Goal: Transaction & Acquisition: Subscribe to service/newsletter

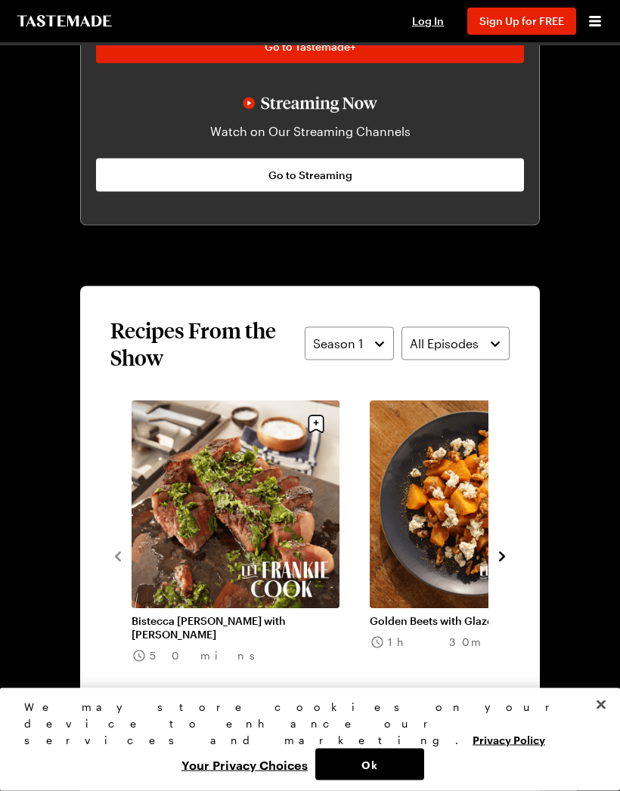
scroll to position [1114, 0]
click at [505, 554] on icon "navigate to next item" at bounding box center [501, 556] width 15 height 15
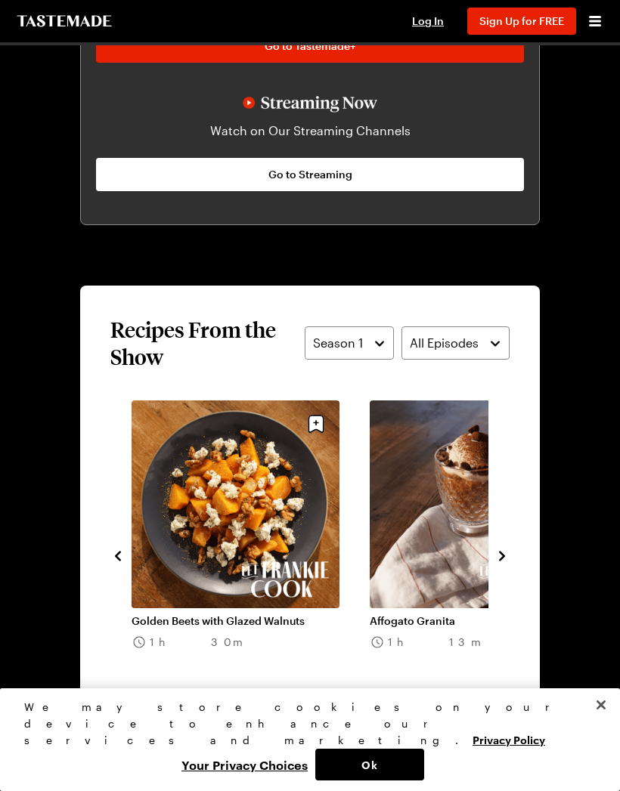
click at [505, 559] on icon "navigate to next item" at bounding box center [501, 556] width 15 height 15
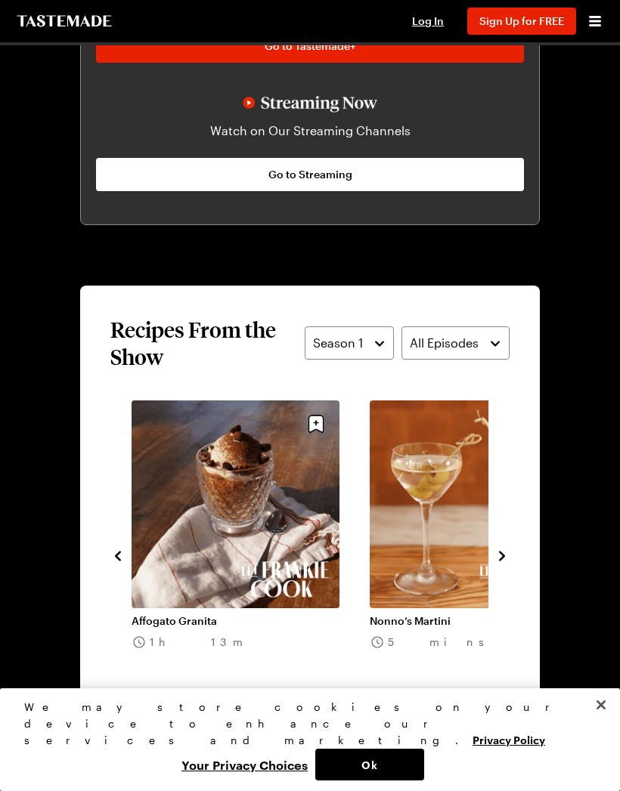
click at [497, 563] on icon "navigate to next item" at bounding box center [501, 556] width 15 height 15
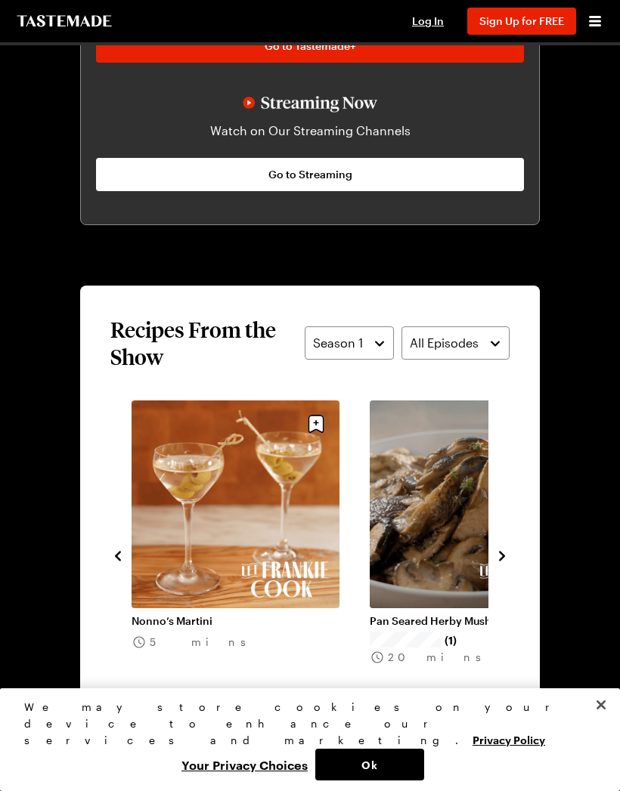
click at [504, 559] on icon "navigate to next item" at bounding box center [501, 556] width 15 height 15
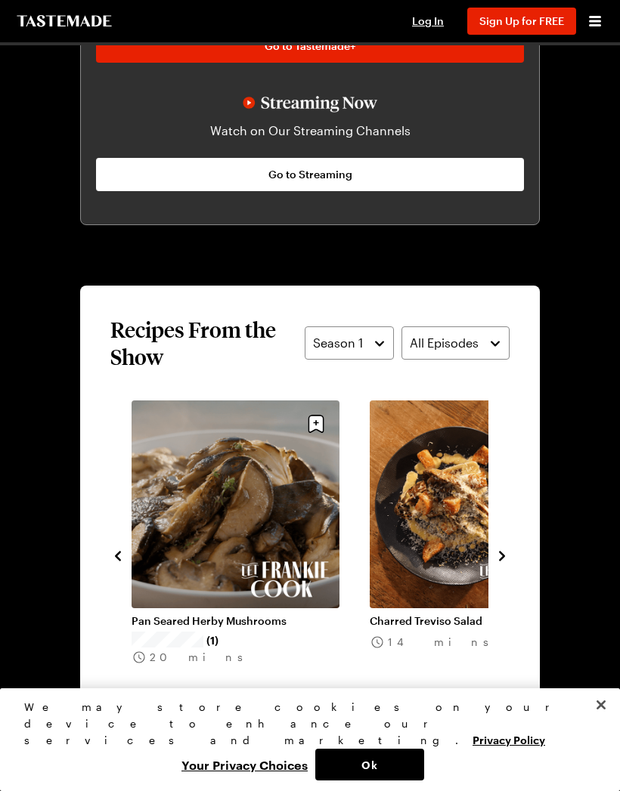
click at [502, 557] on icon "navigate to next item" at bounding box center [502, 556] width 6 height 10
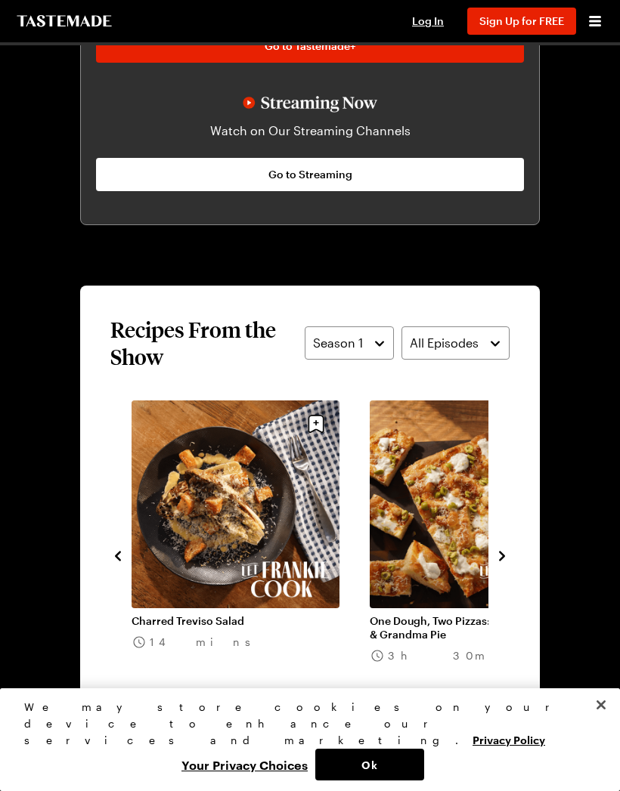
click at [444, 614] on link "One Dough, Two Pizzas: [PERSON_NAME] & Grandma Pie" at bounding box center [474, 627] width 208 height 27
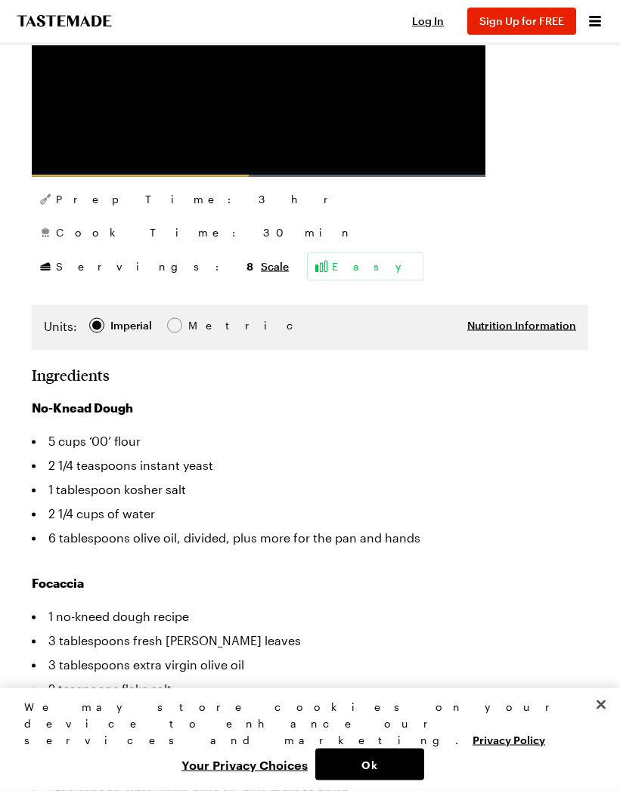
scroll to position [453, 0]
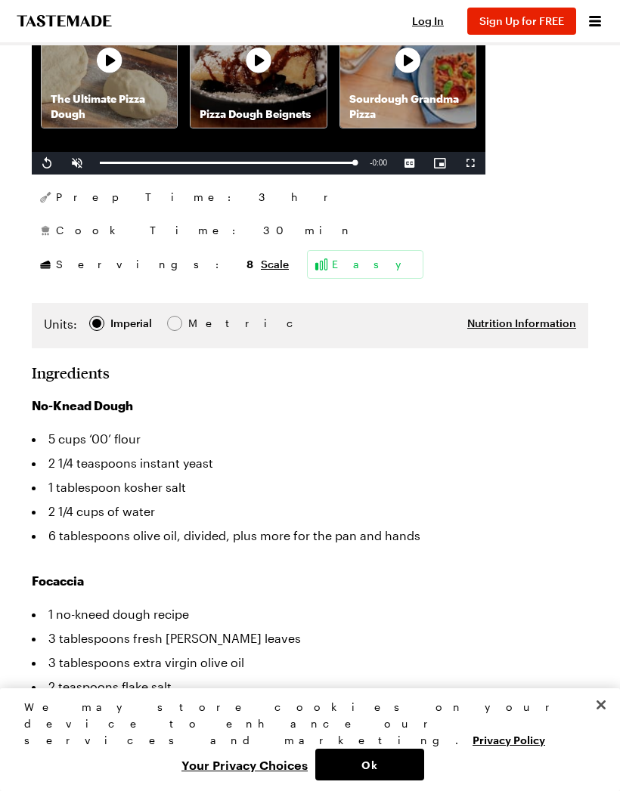
click at [538, 675] on li "2 teaspoons flake salt" at bounding box center [310, 687] width 556 height 24
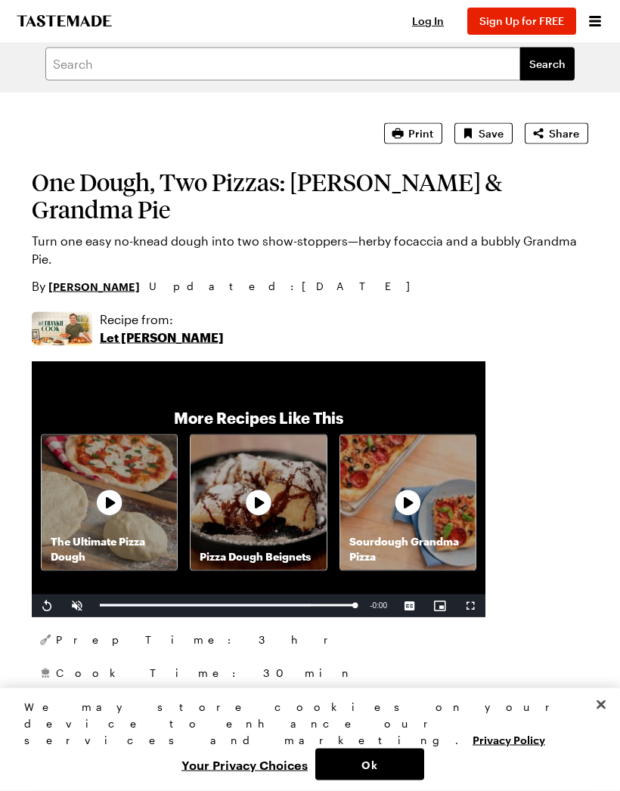
scroll to position [17, 0]
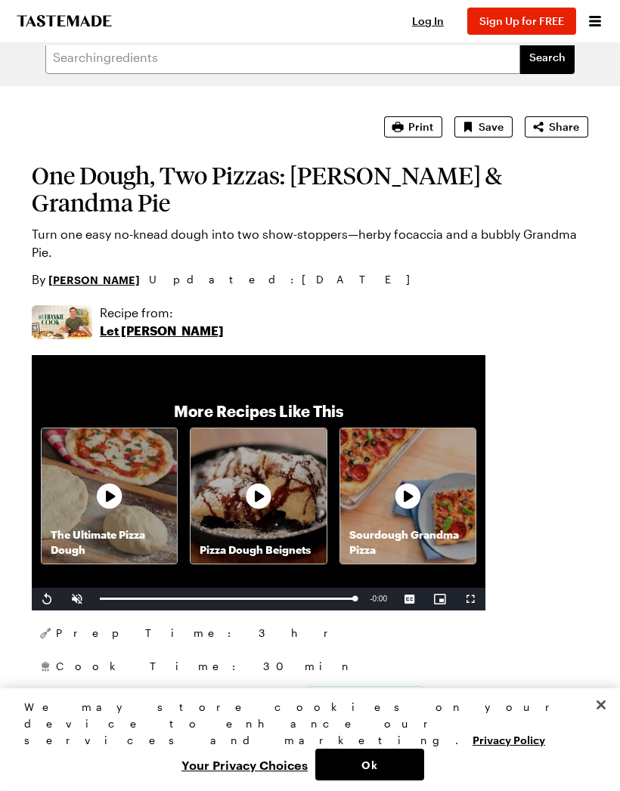
click at [113, 481] on icon at bounding box center [109, 496] width 30 height 30
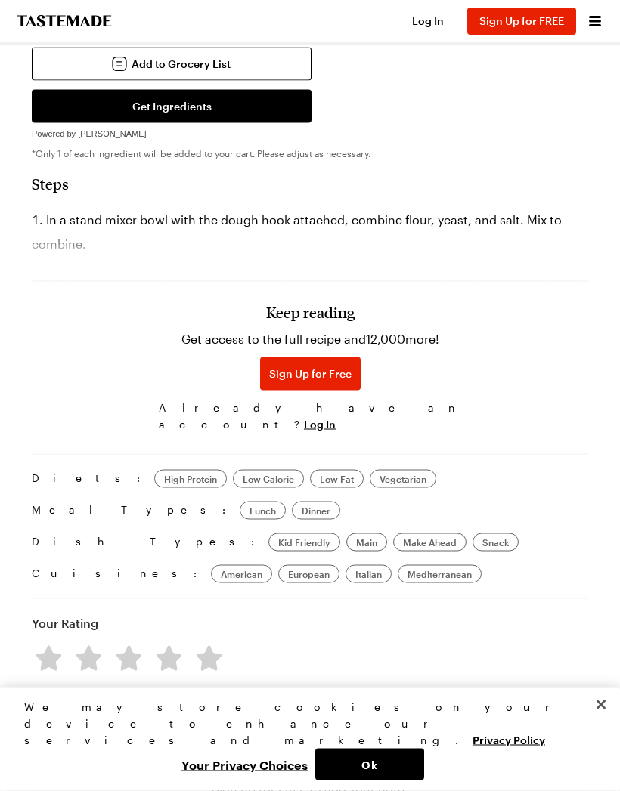
scroll to position [785, 0]
click at [308, 381] on span "Sign Up for Free" at bounding box center [310, 373] width 82 height 15
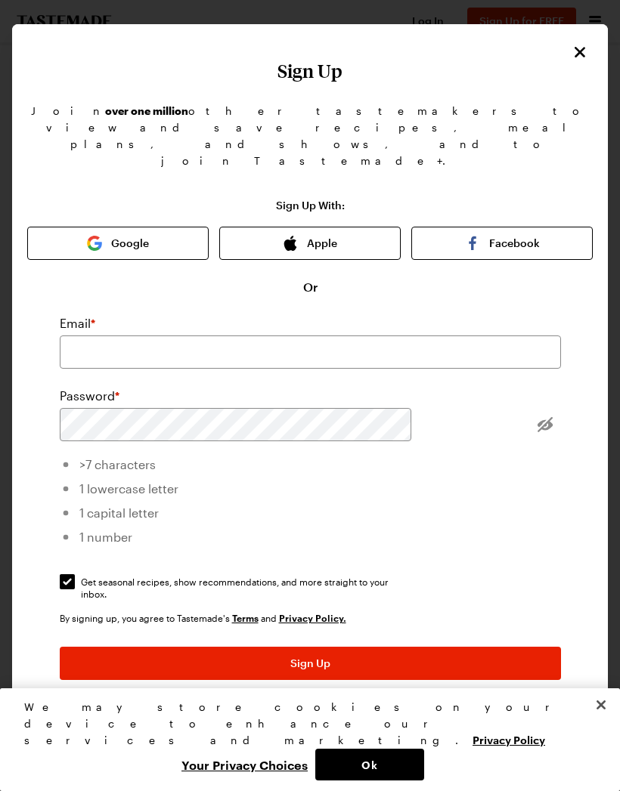
click at [386, 647] on button "Sign Up" at bounding box center [310, 663] width 501 height 33
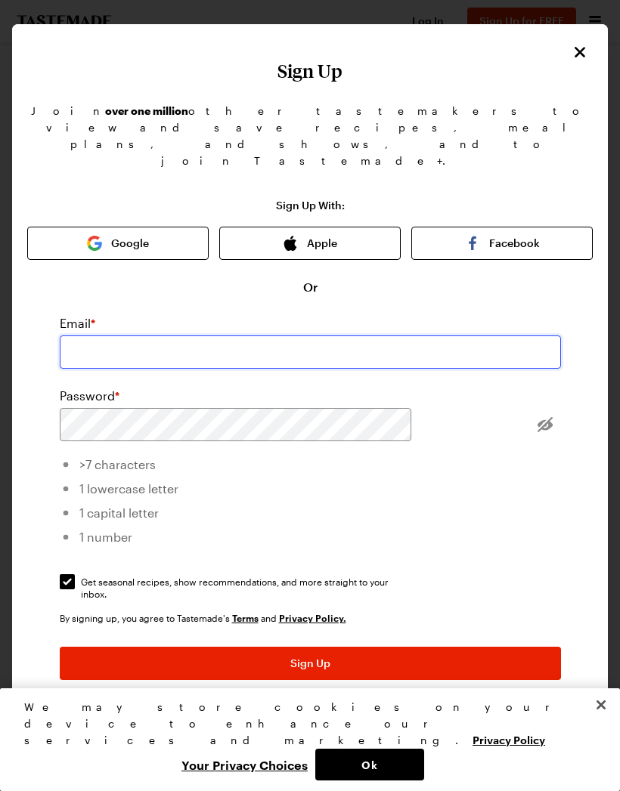
scroll to position [784, 0]
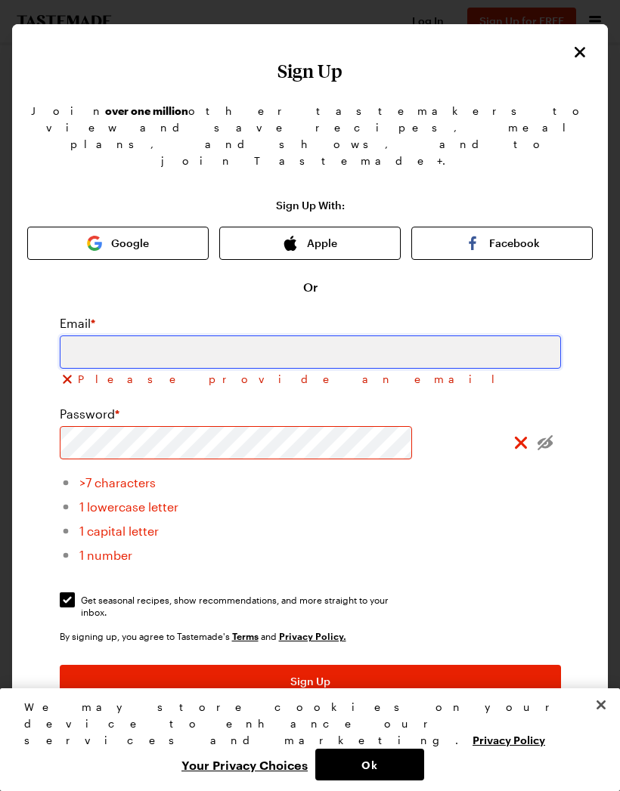
click at [369, 336] on input "email" at bounding box center [310, 352] width 501 height 33
type input "[EMAIL_ADDRESS][DOMAIN_NAME]"
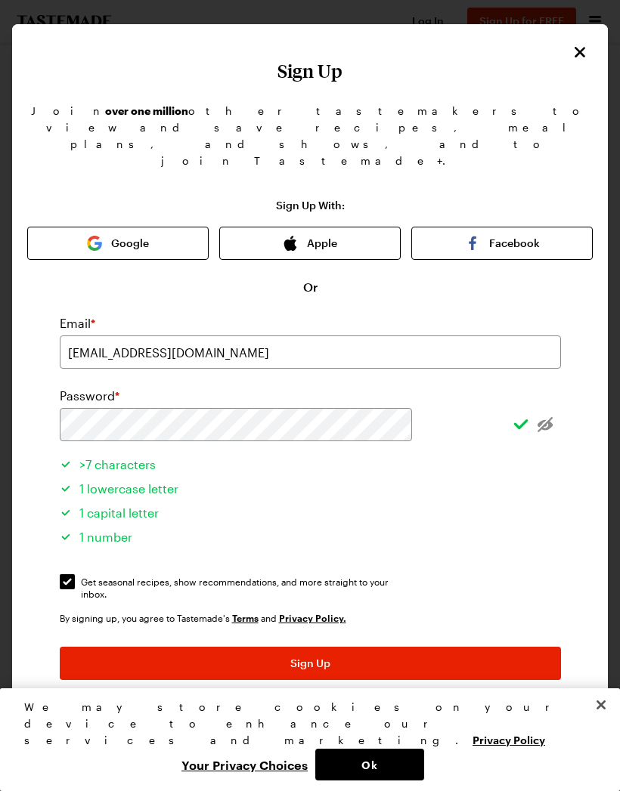
scroll to position [785, 0]
click at [390, 647] on button "Sign Up" at bounding box center [310, 663] width 501 height 33
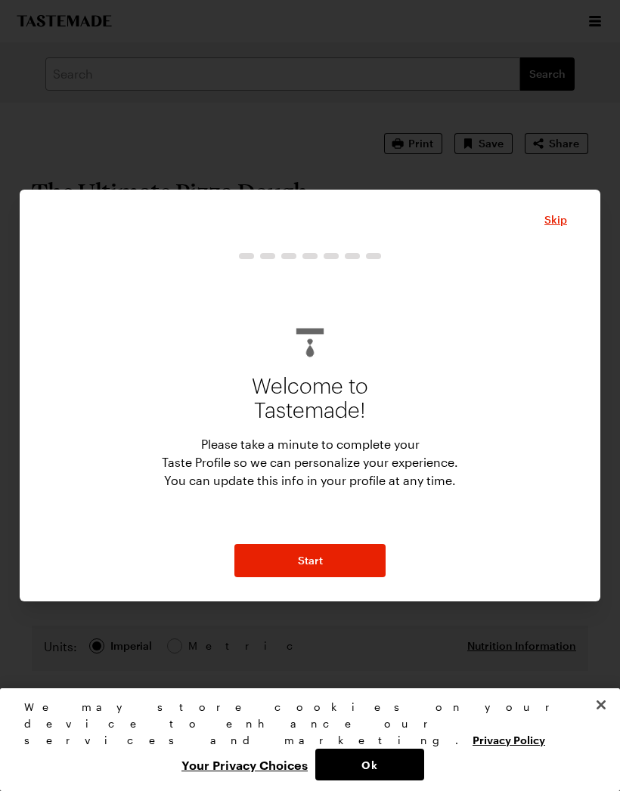
click at [336, 577] on button "Start" at bounding box center [309, 560] width 151 height 33
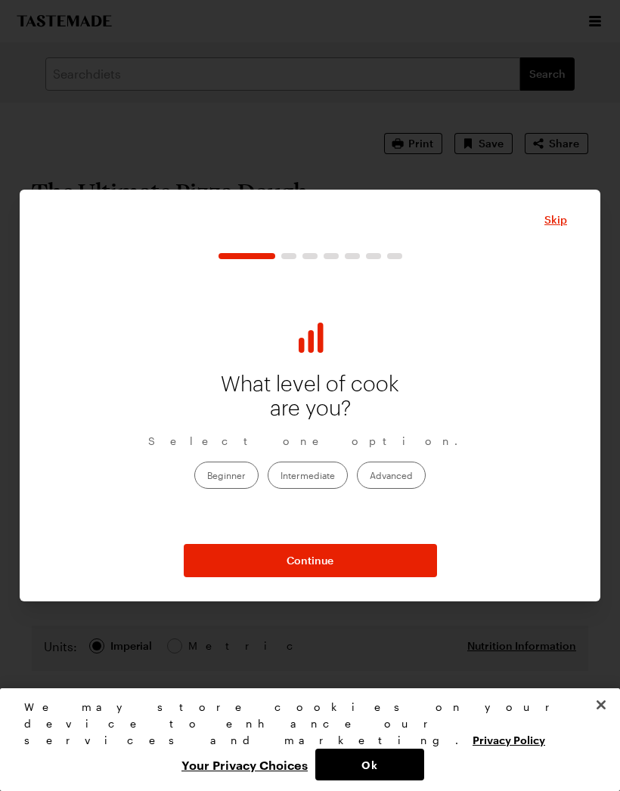
click at [308, 489] on label "Intermediate" at bounding box center [308, 475] width 80 height 27
click at [280, 476] on input "Intermediate" at bounding box center [280, 476] width 0 height 0
click at [366, 577] on button "Continue" at bounding box center [310, 560] width 253 height 33
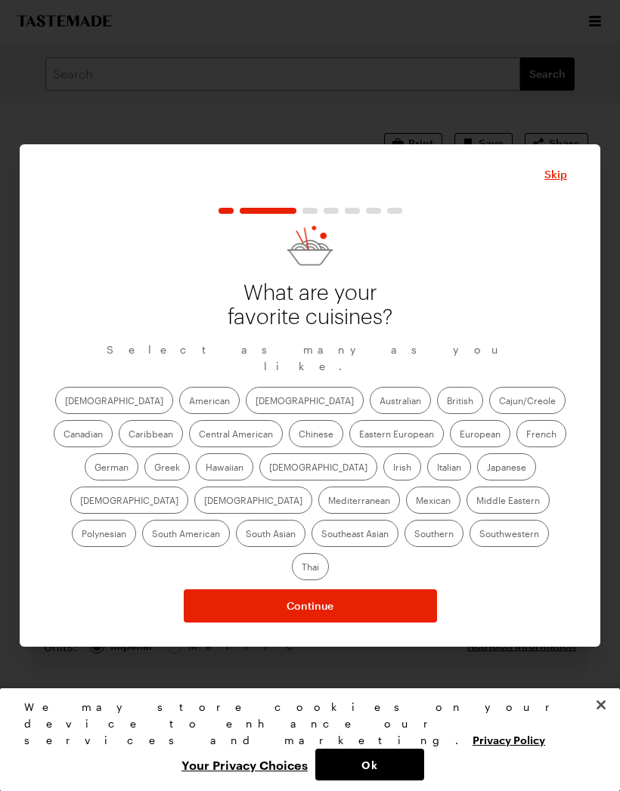
click at [179, 414] on label "American" at bounding box center [209, 400] width 60 height 27
click at [189, 402] on input "American" at bounding box center [189, 402] width 0 height 0
click at [427, 481] on label "Italian" at bounding box center [449, 466] width 44 height 27
click at [437, 469] on input "Italian" at bounding box center [437, 469] width 0 height 0
click at [613, 722] on button "Close" at bounding box center [600, 705] width 33 height 33
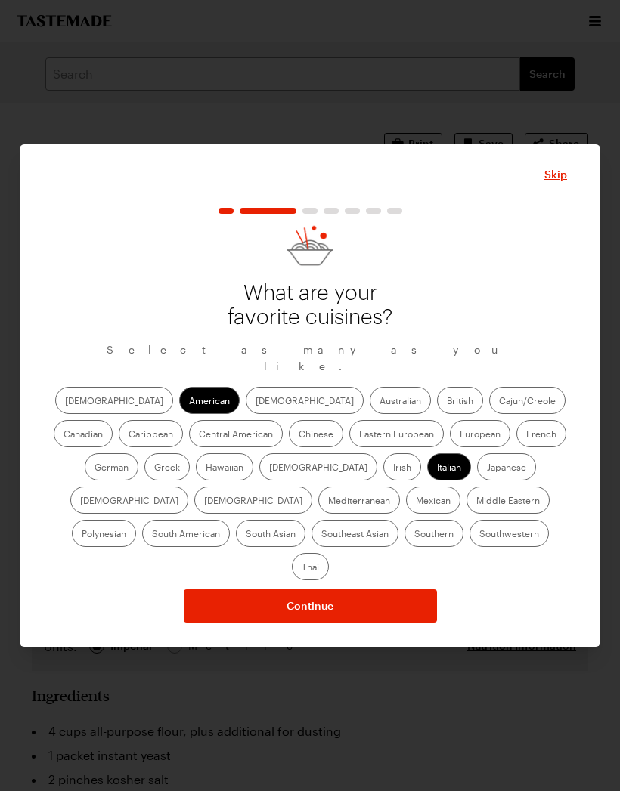
click at [386, 608] on button "Continue" at bounding box center [310, 606] width 253 height 33
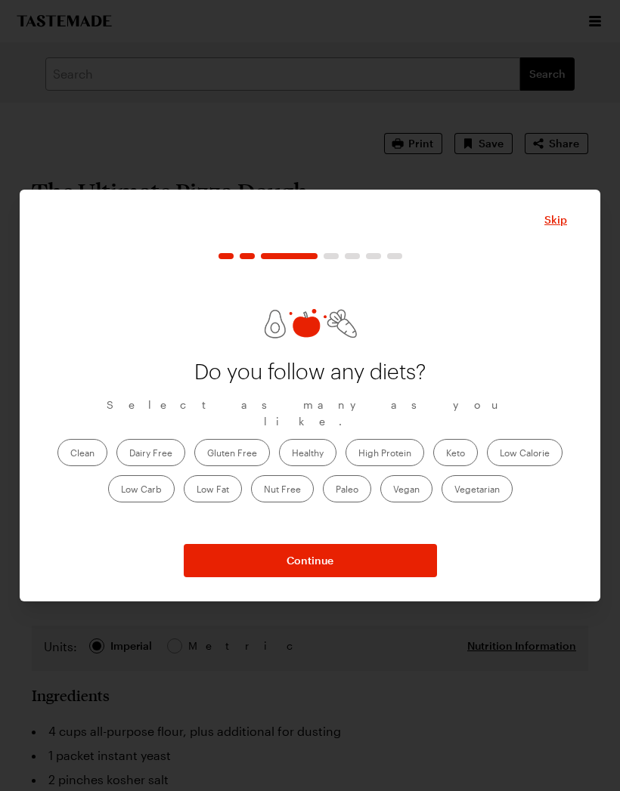
click at [471, 503] on label "Vegetarian" at bounding box center [476, 488] width 71 height 27
click at [454, 491] on input "Vegetarian" at bounding box center [454, 491] width 0 height 0
click at [376, 577] on button "Continue" at bounding box center [310, 560] width 253 height 33
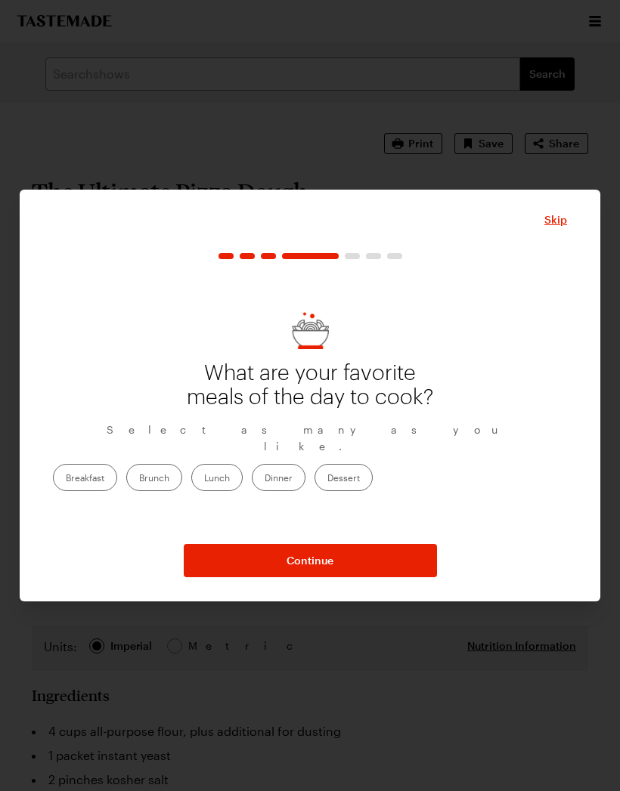
click at [117, 491] on label "Breakfast" at bounding box center [85, 477] width 64 height 27
click at [66, 479] on input "Breakfast" at bounding box center [66, 479] width 0 height 0
click at [345, 577] on button "Continue" at bounding box center [310, 560] width 253 height 33
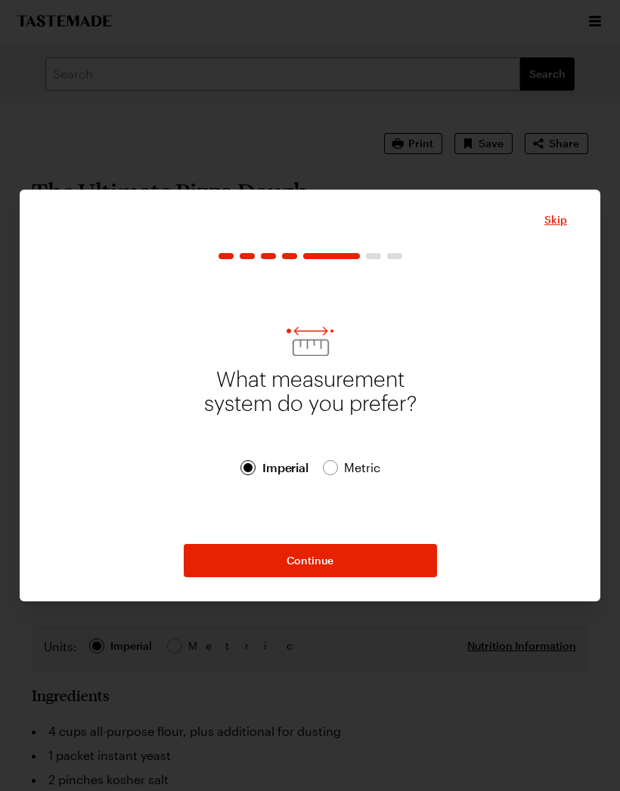
click at [354, 577] on button "Continue" at bounding box center [310, 560] width 253 height 33
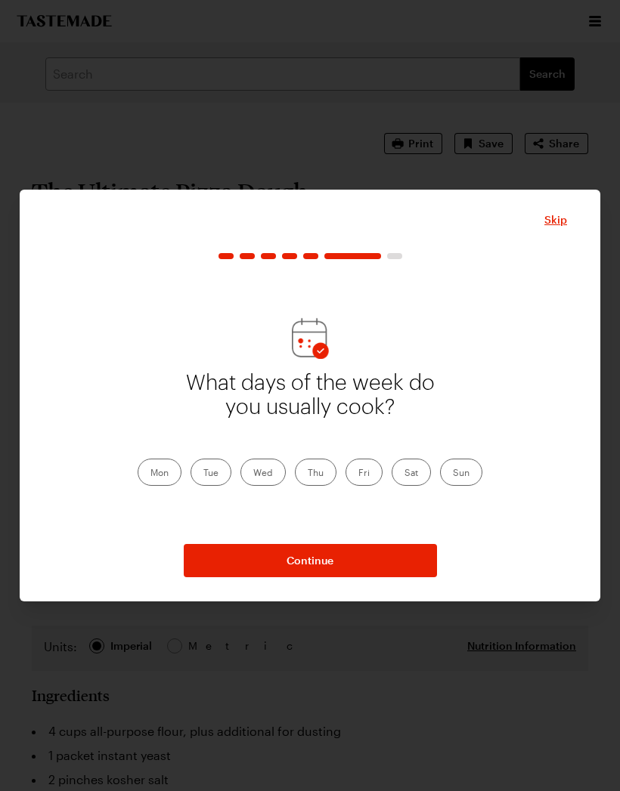
click at [175, 486] on label "Mon" at bounding box center [160, 472] width 44 height 27
click at [150, 474] on input "Mon" at bounding box center [150, 474] width 0 height 0
click at [220, 486] on label "Tue" at bounding box center [210, 472] width 41 height 27
click at [203, 474] on input "Tue" at bounding box center [203, 474] width 0 height 0
click at [272, 486] on label "Wed" at bounding box center [262, 472] width 45 height 27
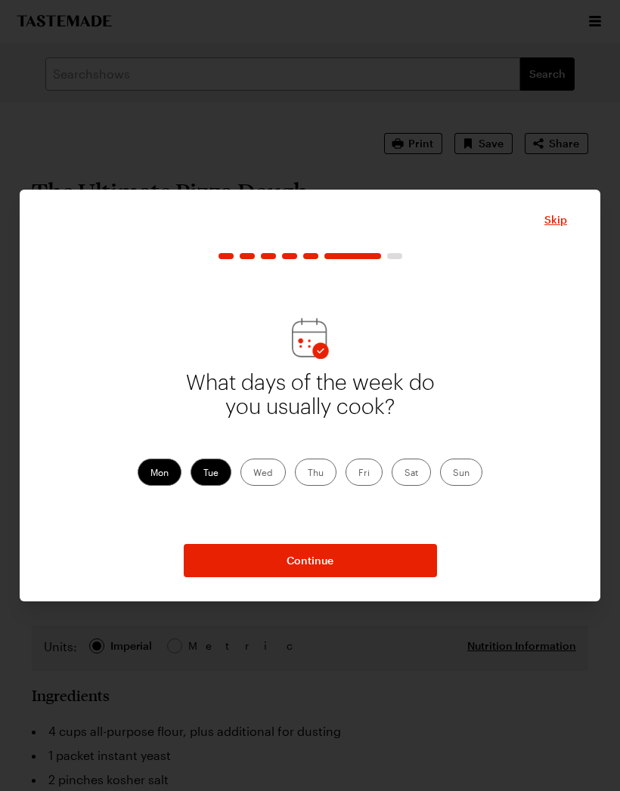
click at [253, 474] on input "Wed" at bounding box center [253, 474] width 0 height 0
click at [316, 486] on label "Thu" at bounding box center [316, 472] width 42 height 27
click at [308, 474] on input "Thu" at bounding box center [308, 474] width 0 height 0
click at [364, 486] on label "Fri" at bounding box center [363, 472] width 37 height 27
click at [358, 474] on input "Fri" at bounding box center [358, 474] width 0 height 0
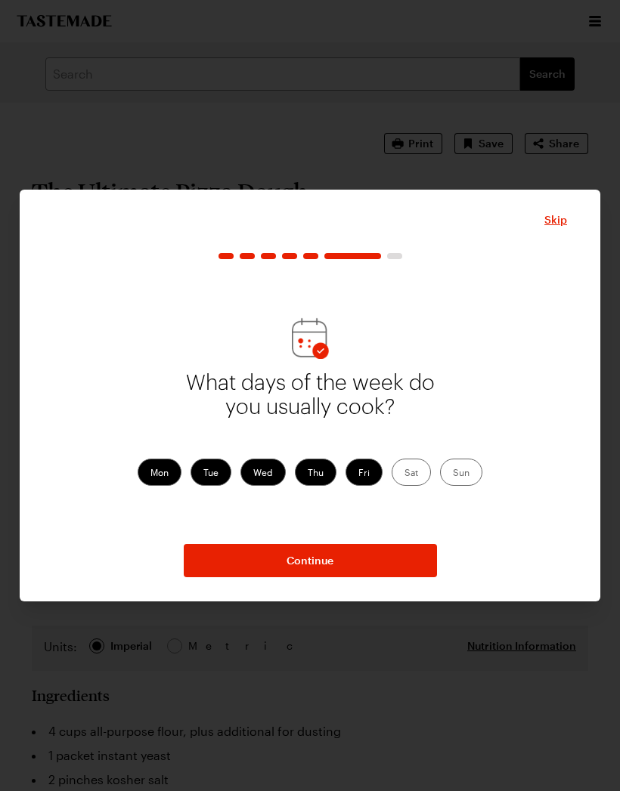
click at [453, 486] on label "Sun" at bounding box center [461, 472] width 42 height 27
click at [453, 474] on input "Sun" at bounding box center [453, 474] width 0 height 0
click at [413, 486] on label "Sat" at bounding box center [411, 472] width 39 height 27
click at [404, 474] on input "Sat" at bounding box center [404, 474] width 0 height 0
click at [318, 568] on span "Continue" at bounding box center [309, 560] width 47 height 15
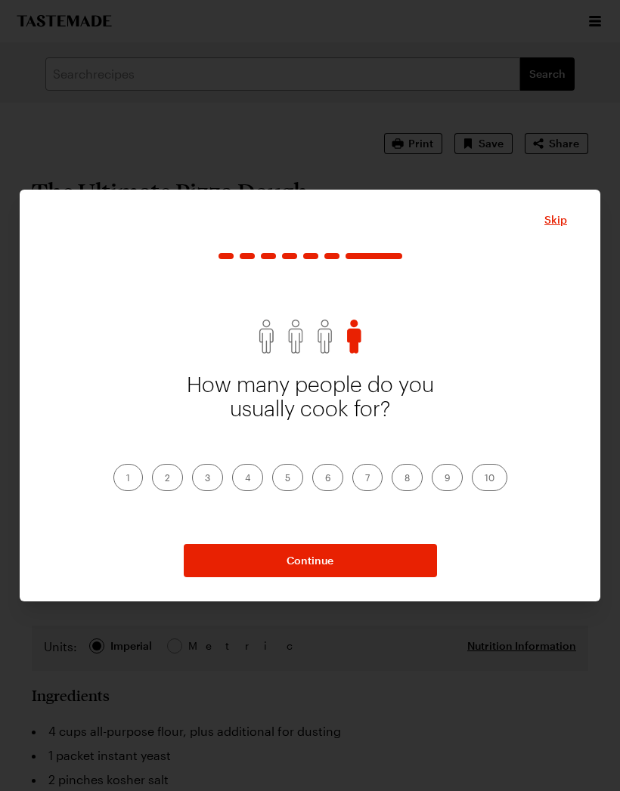
click at [212, 491] on label "3" at bounding box center [207, 477] width 31 height 27
click at [205, 479] on input "3" at bounding box center [205, 479] width 0 height 0
click at [301, 568] on span "Continue" at bounding box center [309, 560] width 47 height 15
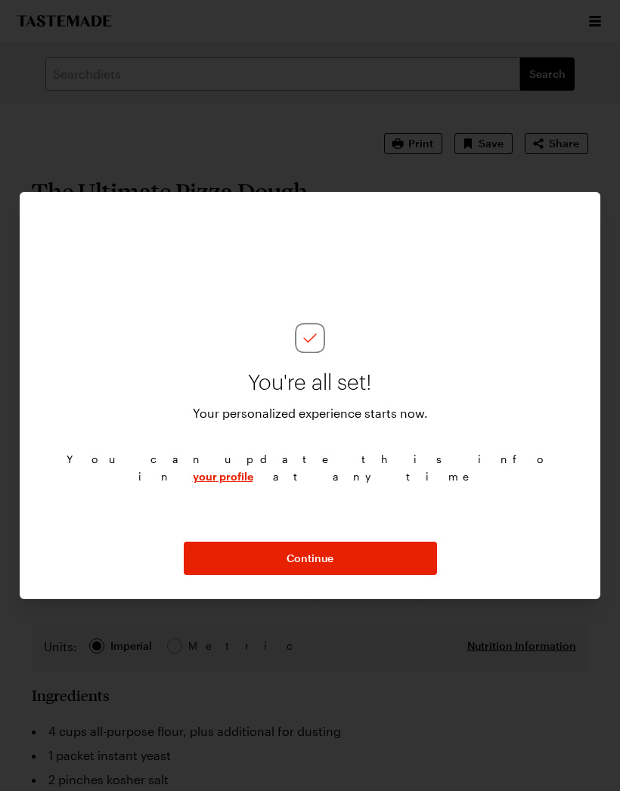
click at [322, 566] on span "Continue" at bounding box center [309, 558] width 47 height 15
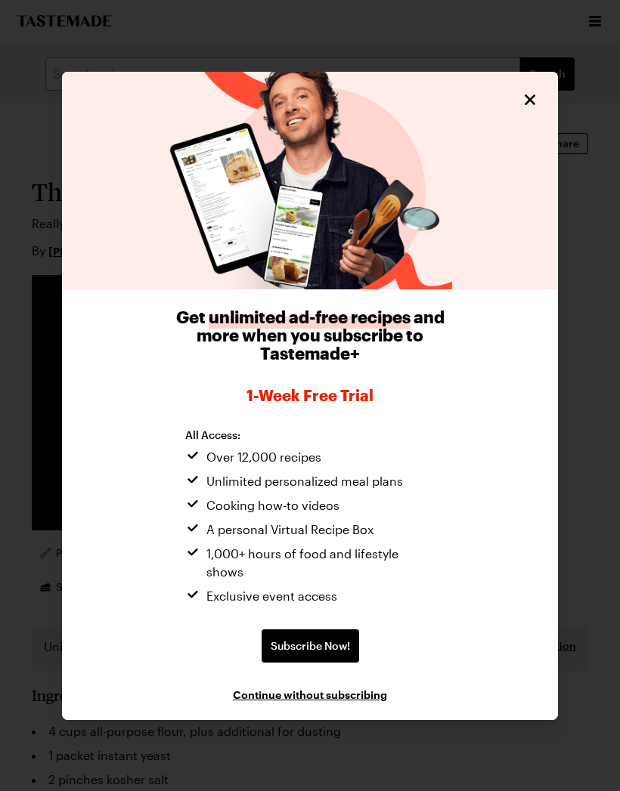
click at [537, 109] on icon "Close" at bounding box center [530, 100] width 18 height 18
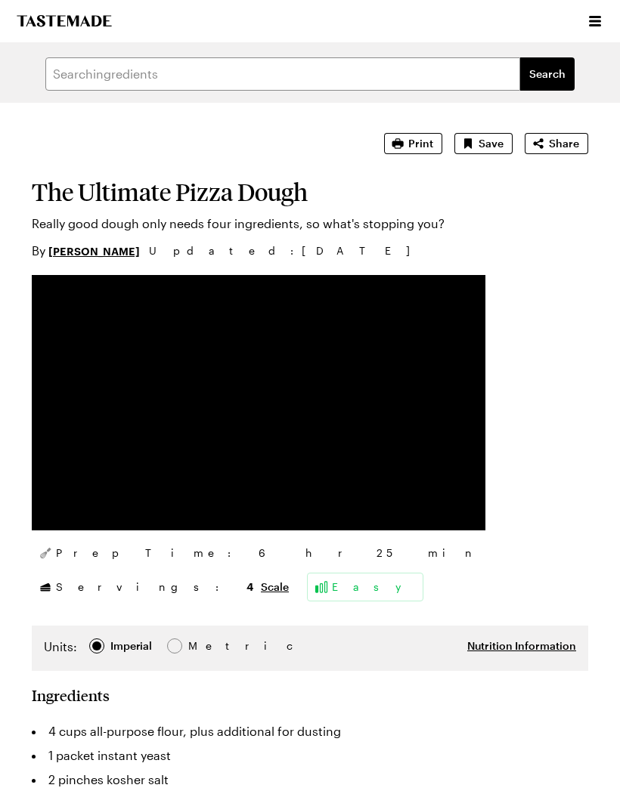
click at [574, 254] on div "By [PERSON_NAME] Updated : [DATE]" at bounding box center [310, 251] width 556 height 18
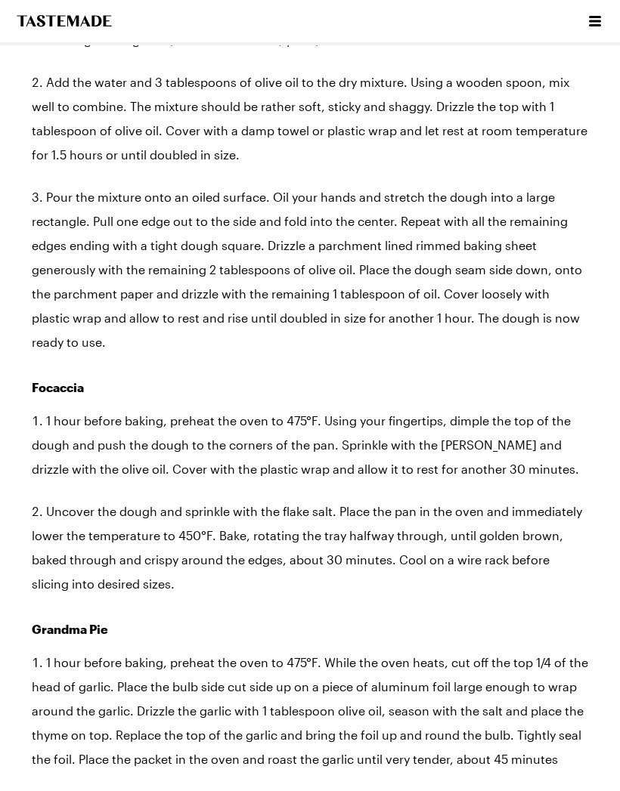
scroll to position [1675, 0]
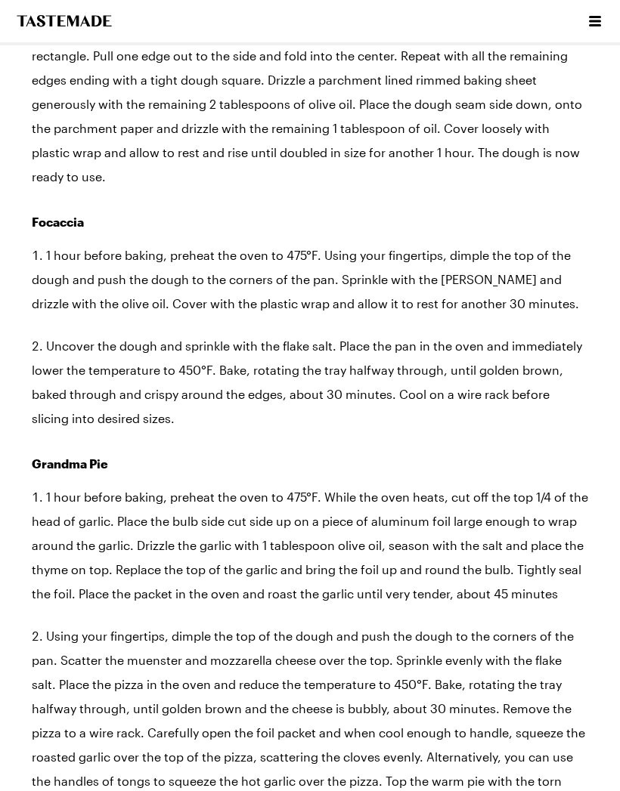
type textarea "x"
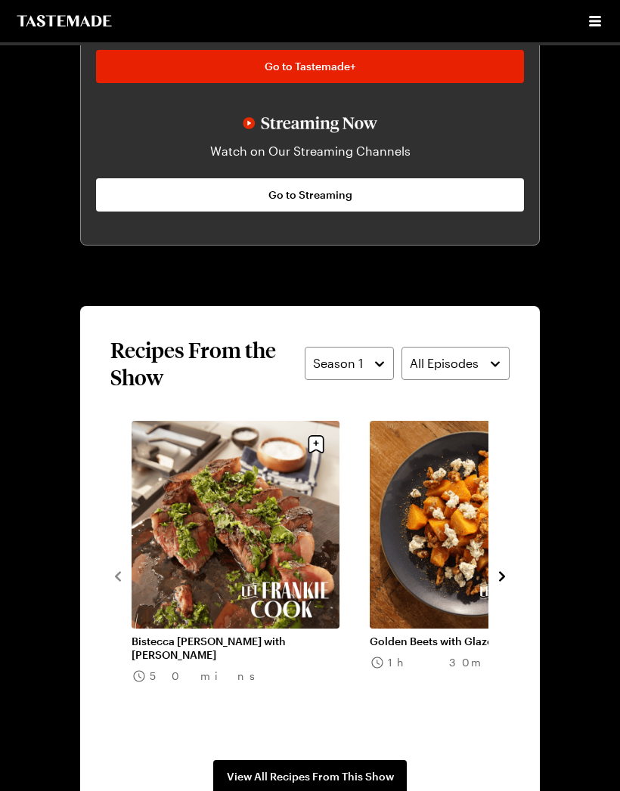
scroll to position [1072, 0]
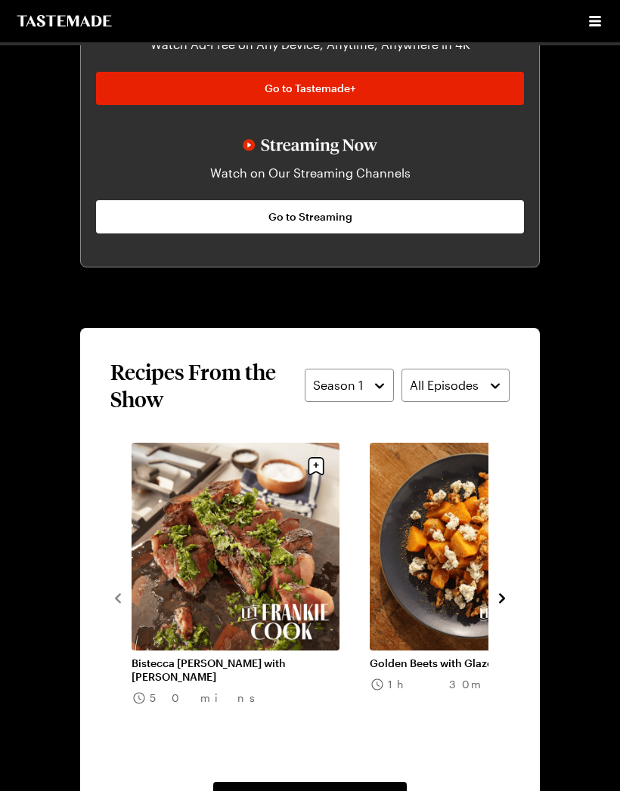
click at [506, 593] on icon "navigate to next item" at bounding box center [501, 598] width 15 height 15
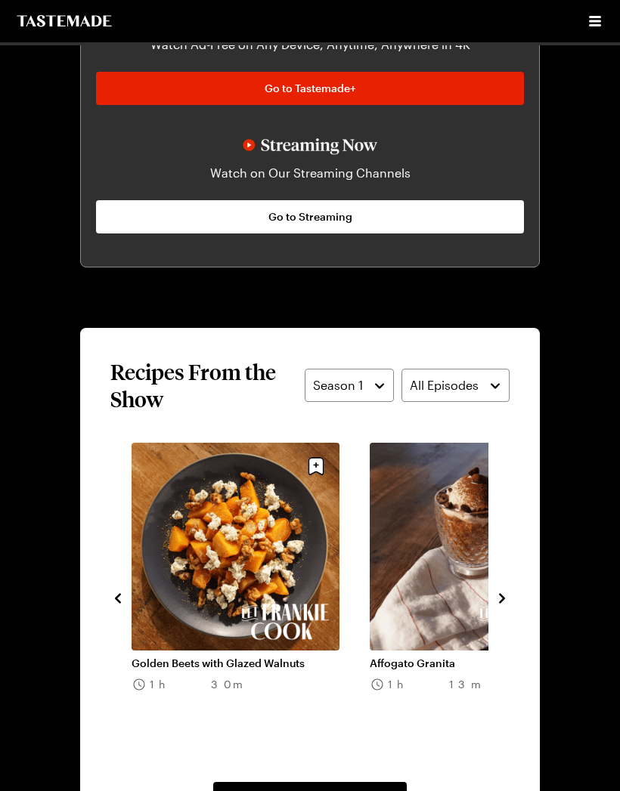
click at [506, 601] on icon "navigate to next item" at bounding box center [501, 598] width 15 height 15
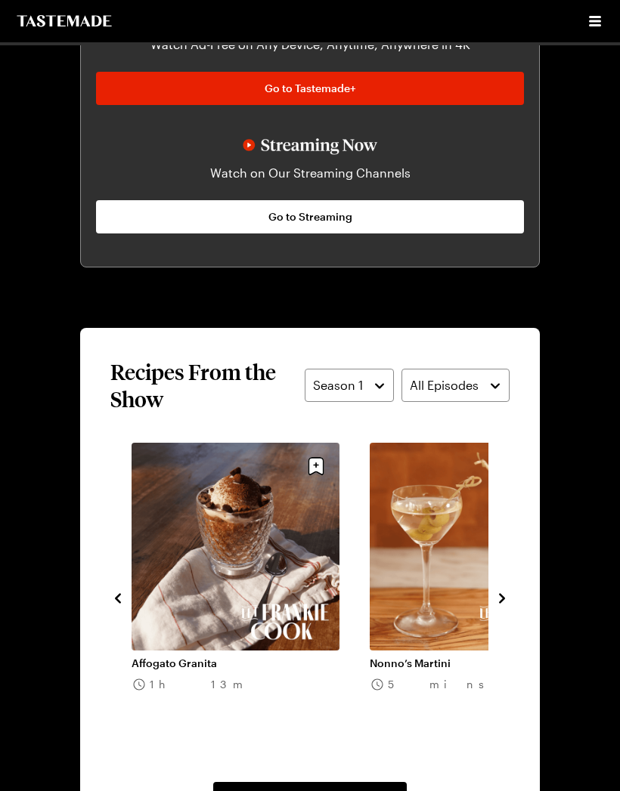
click at [507, 600] on icon "navigate to next item" at bounding box center [501, 598] width 15 height 15
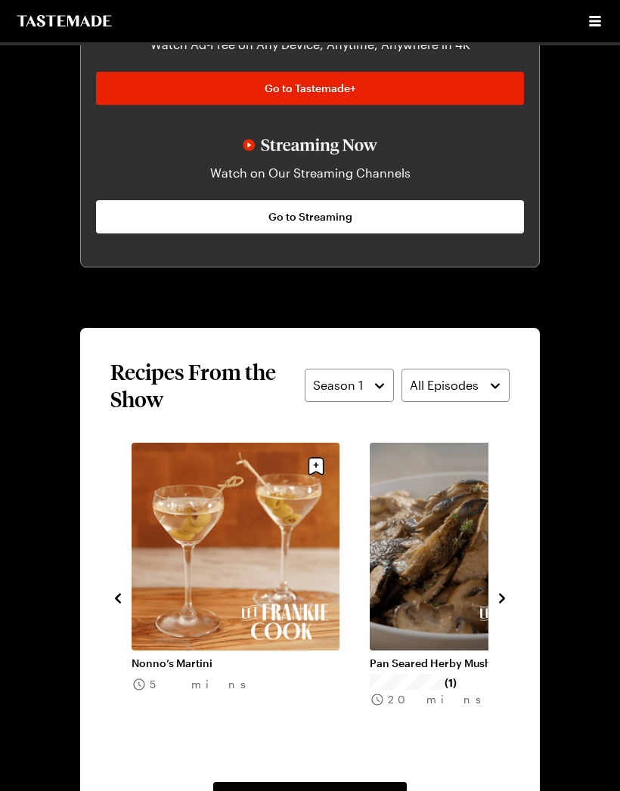
click at [501, 599] on icon "navigate to next item" at bounding box center [501, 598] width 15 height 15
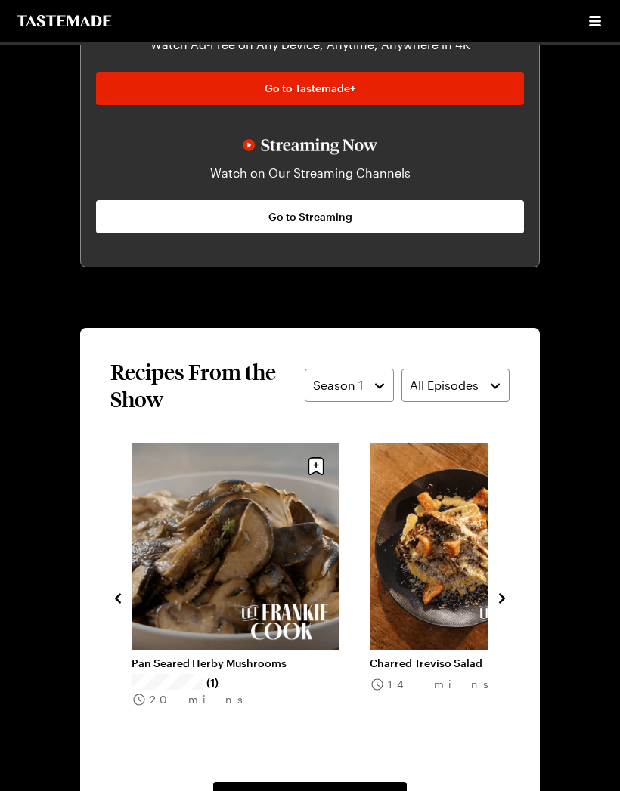
click at [503, 596] on icon "navigate to next item" at bounding box center [501, 598] width 15 height 15
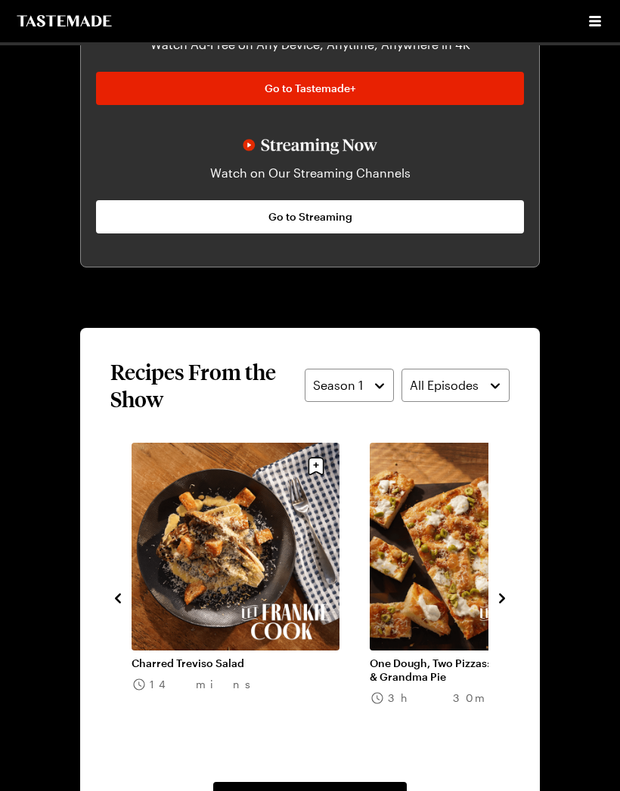
click at [506, 596] on icon "navigate to next item" at bounding box center [501, 598] width 15 height 15
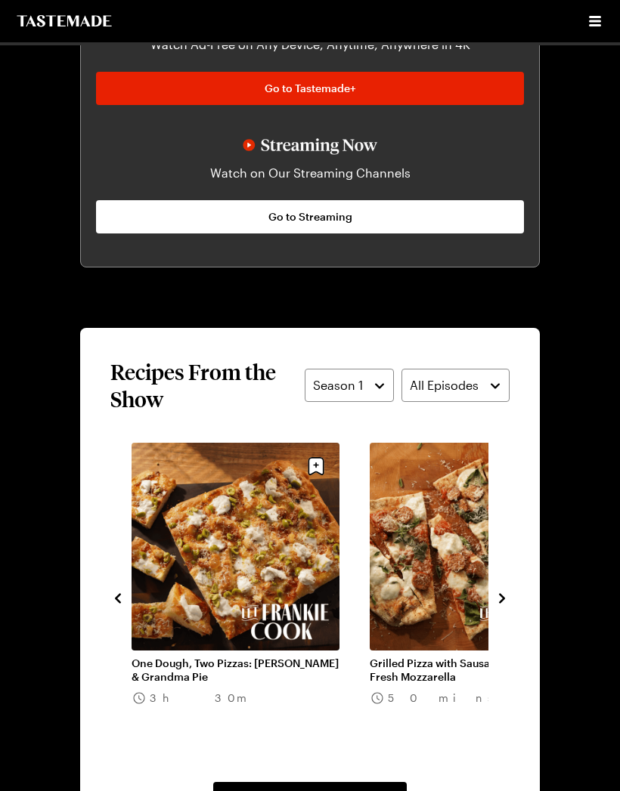
click at [505, 601] on icon "navigate to next item" at bounding box center [501, 598] width 15 height 15
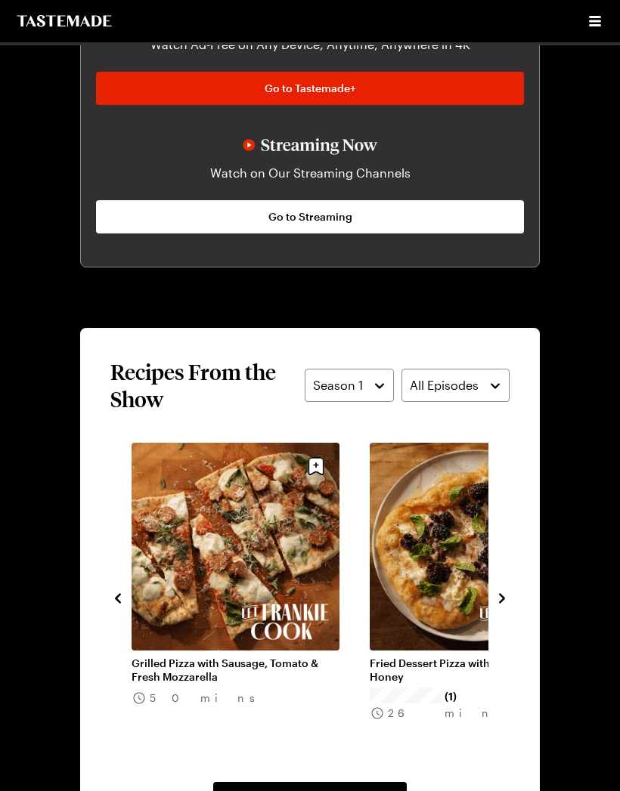
click at [503, 602] on icon "navigate to next item" at bounding box center [501, 598] width 15 height 15
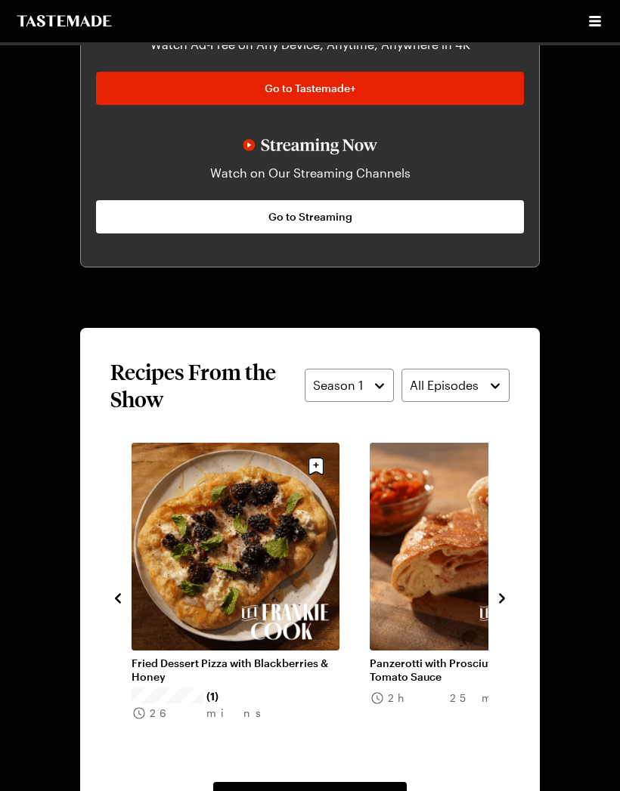
click at [506, 599] on icon "navigate to next item" at bounding box center [501, 598] width 15 height 15
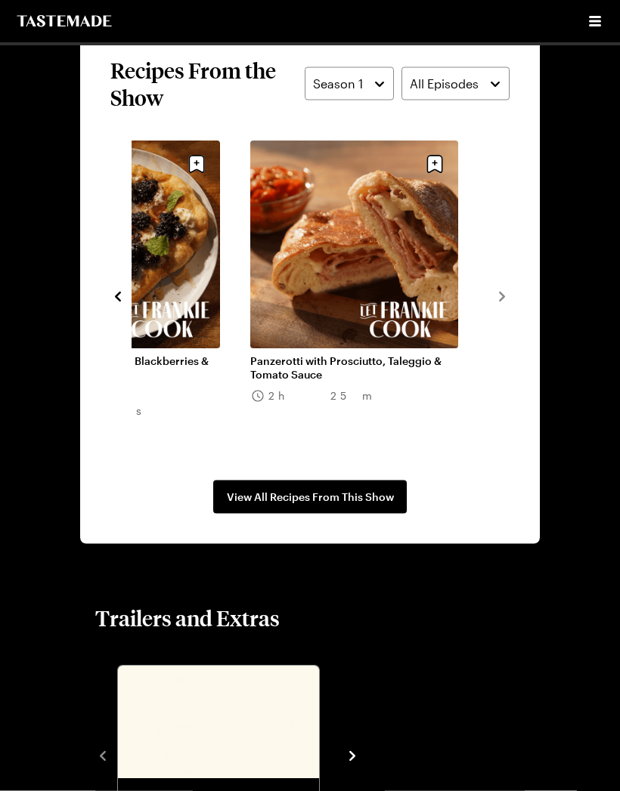
scroll to position [1375, 0]
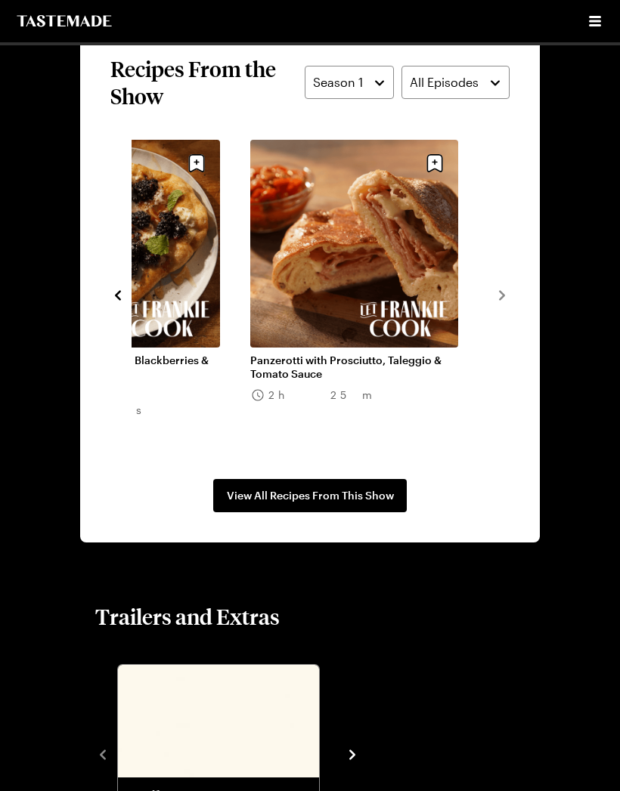
click at [356, 495] on span "View All Recipes From This Show" at bounding box center [310, 495] width 167 height 15
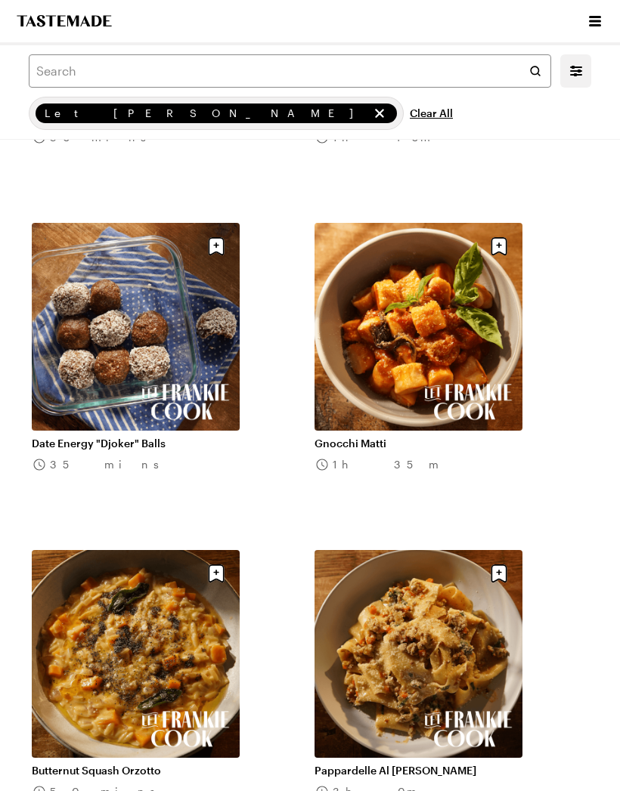
scroll to position [1986, 0]
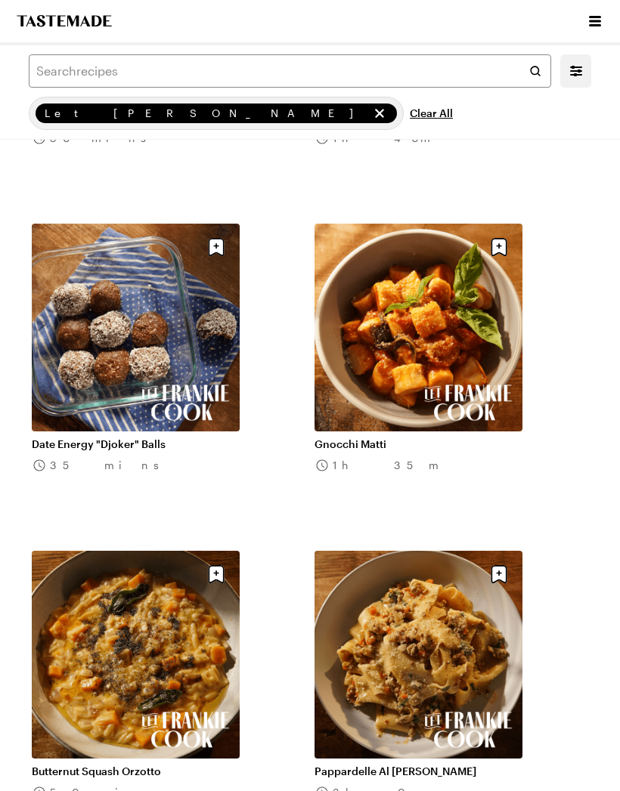
click at [375, 112] on icon "remove Let Frankie Cook" at bounding box center [379, 113] width 9 height 9
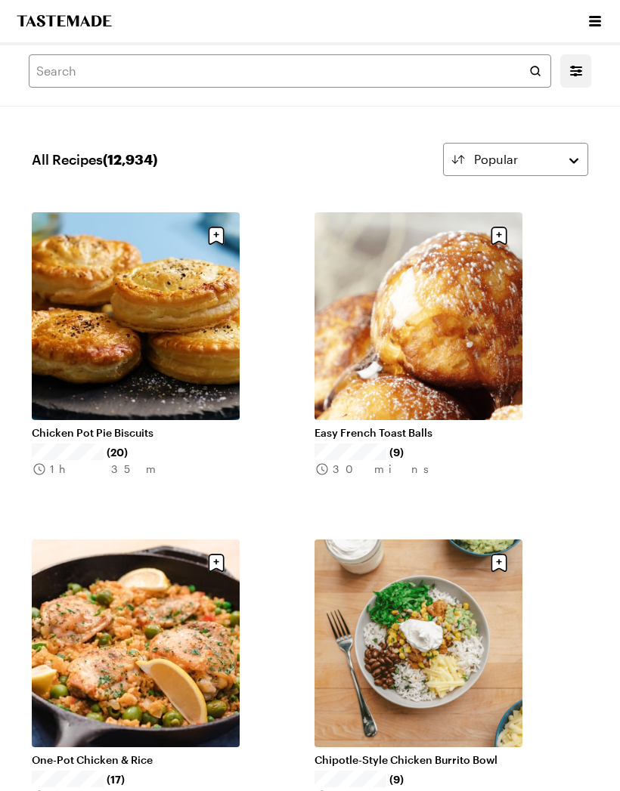
click at [429, 426] on link "Easy French Toast Balls" at bounding box center [418, 433] width 208 height 14
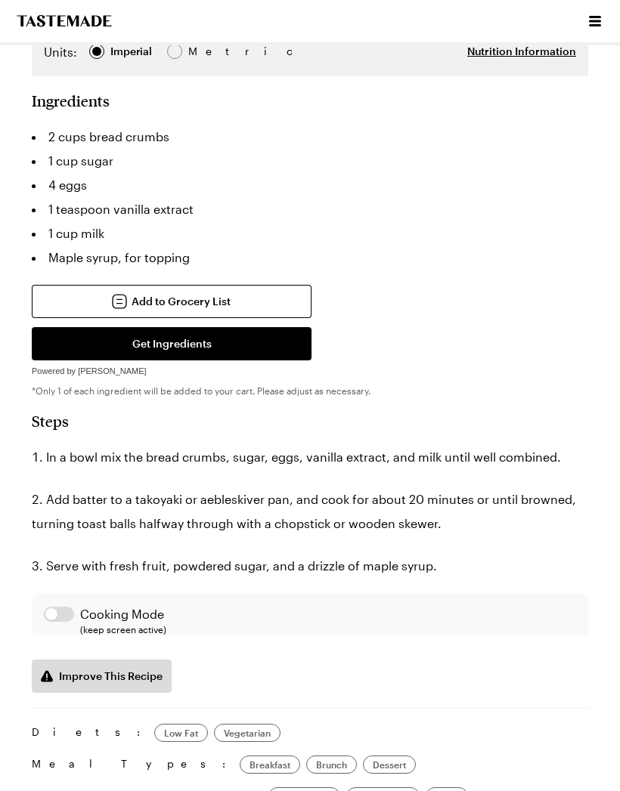
scroll to position [934, 0]
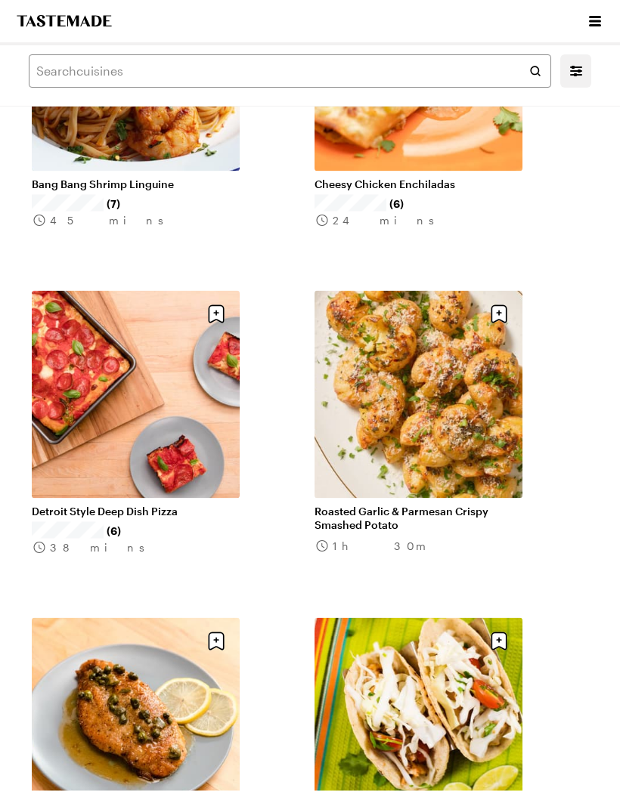
scroll to position [1886, 0]
click at [138, 504] on link "Detroit Style Deep Dish Pizza" at bounding box center [136, 511] width 208 height 14
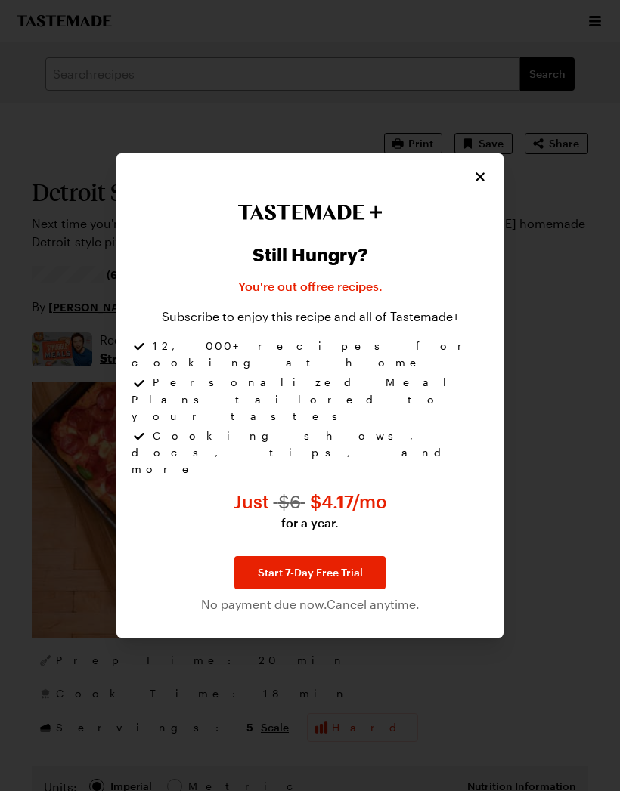
type textarea "x"
click at [481, 181] on icon "Close" at bounding box center [479, 176] width 9 height 9
